Goal: Task Accomplishment & Management: Complete application form

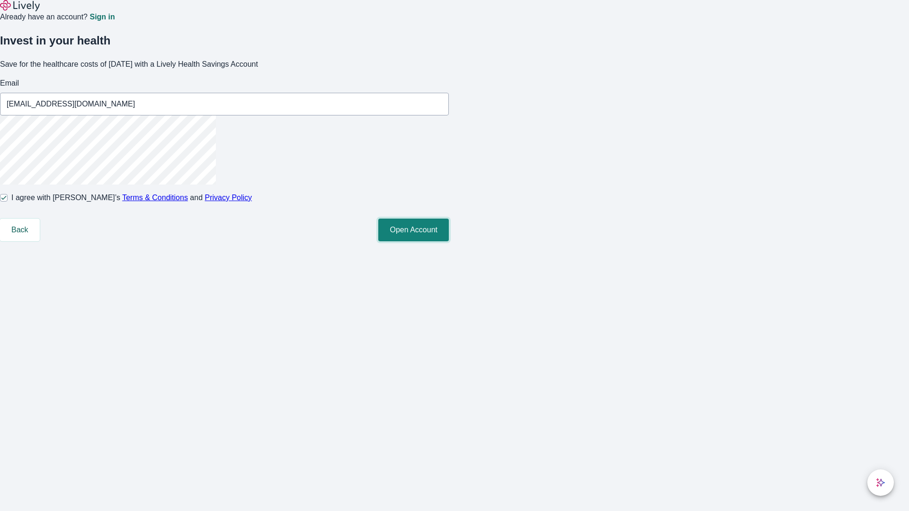
click at [449, 241] on button "Open Account" at bounding box center [413, 230] width 71 height 23
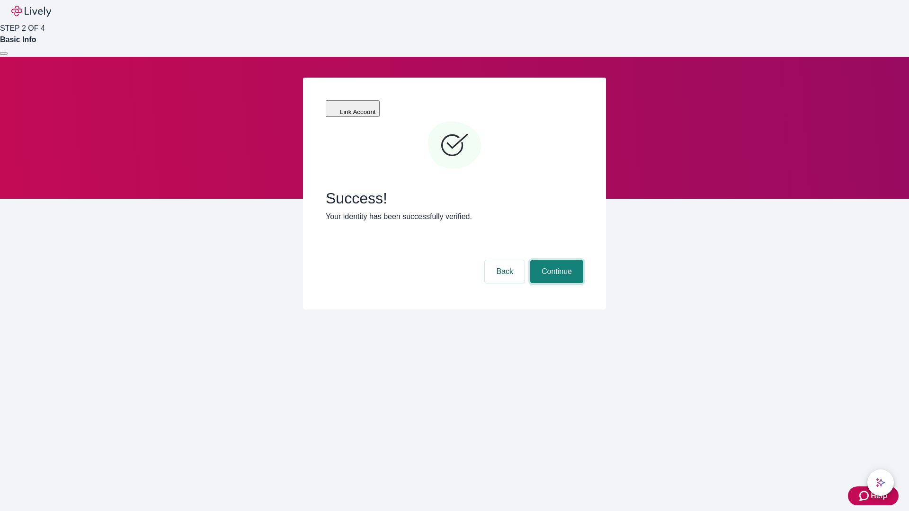
click at [555, 260] on button "Continue" at bounding box center [556, 271] width 53 height 23
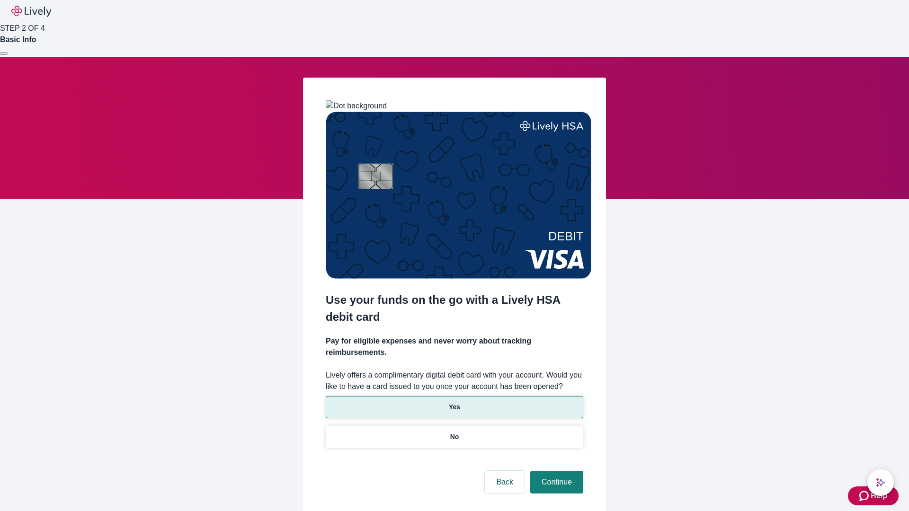
click at [454, 402] on p "Yes" at bounding box center [454, 407] width 11 height 10
click at [555, 471] on button "Continue" at bounding box center [556, 482] width 53 height 23
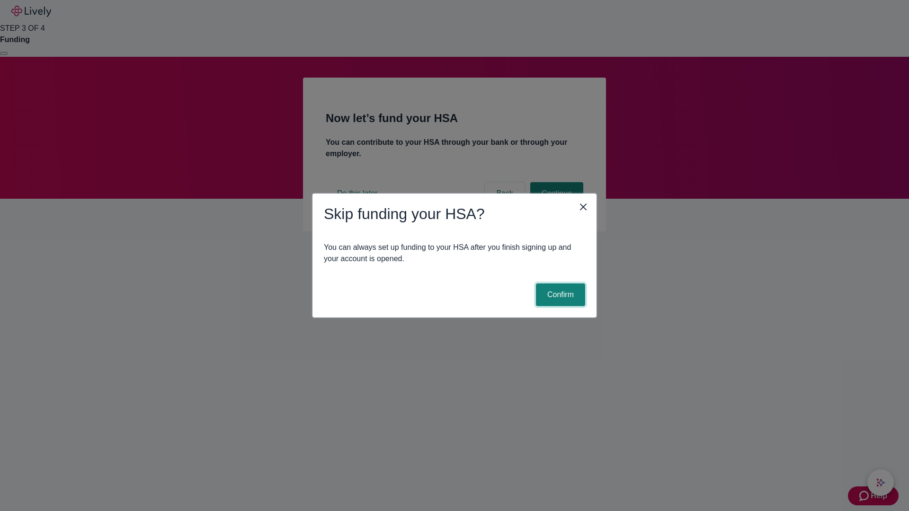
click at [559, 295] on button "Confirm" at bounding box center [560, 295] width 49 height 23
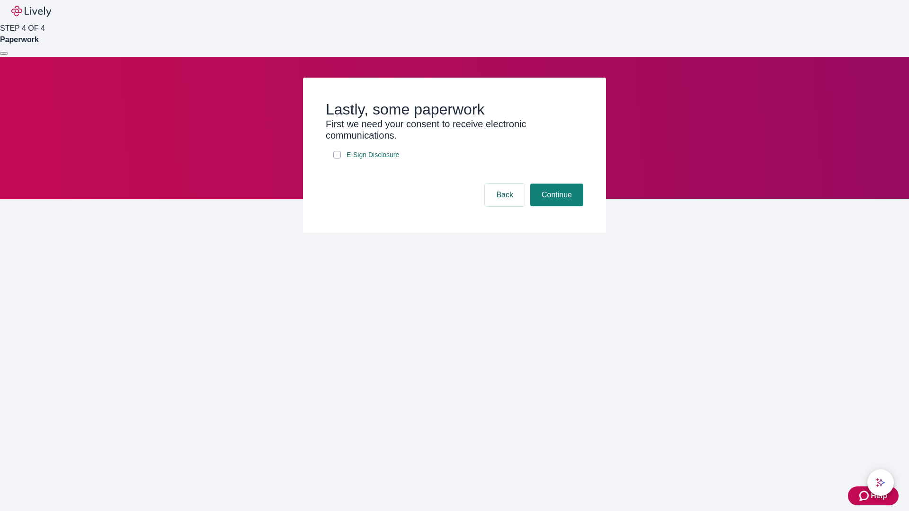
click at [337, 159] on input "E-Sign Disclosure" at bounding box center [337, 155] width 8 height 8
checkbox input "true"
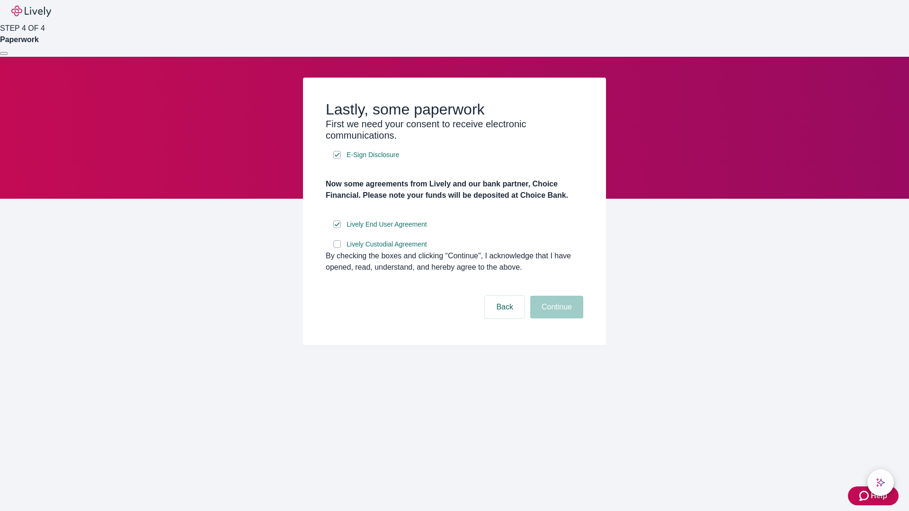
click at [337, 248] on input "Lively Custodial Agreement" at bounding box center [337, 244] width 8 height 8
checkbox input "true"
click at [555, 319] on button "Continue" at bounding box center [556, 307] width 53 height 23
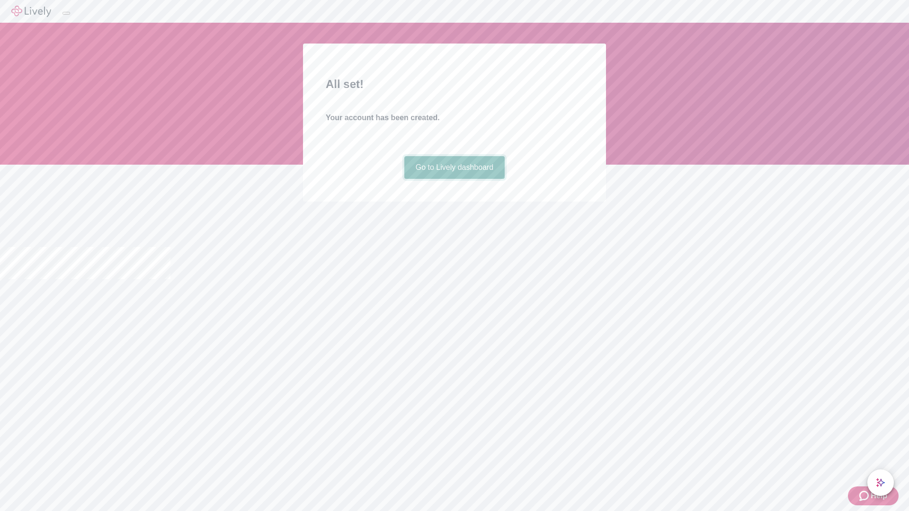
click at [454, 179] on link "Go to Lively dashboard" at bounding box center [454, 167] width 101 height 23
